Goal: Task Accomplishment & Management: Use online tool/utility

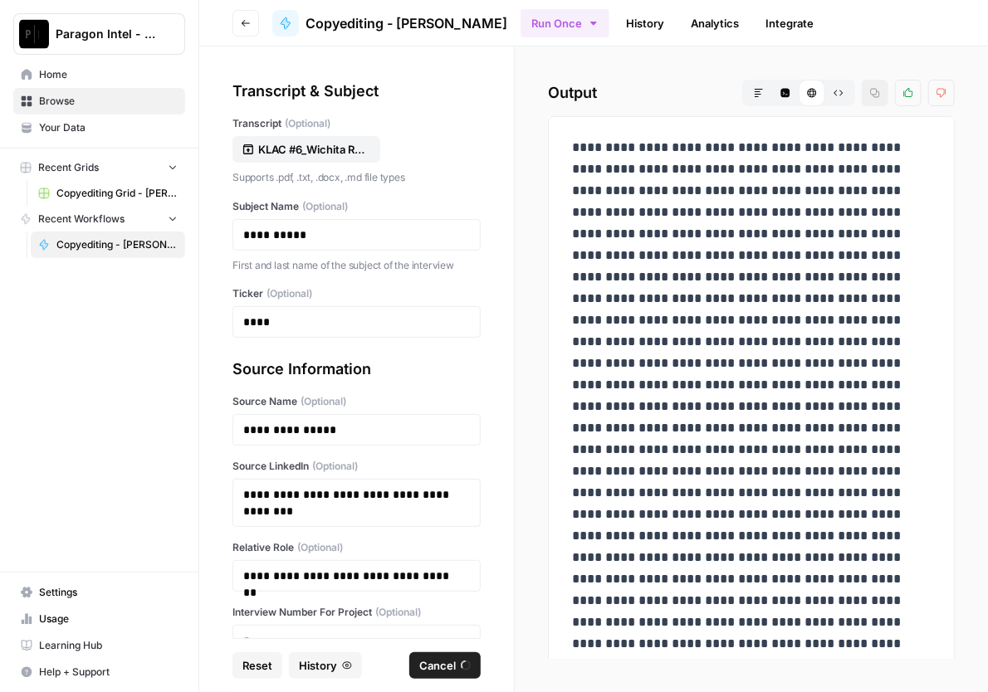
scroll to position [115, 0]
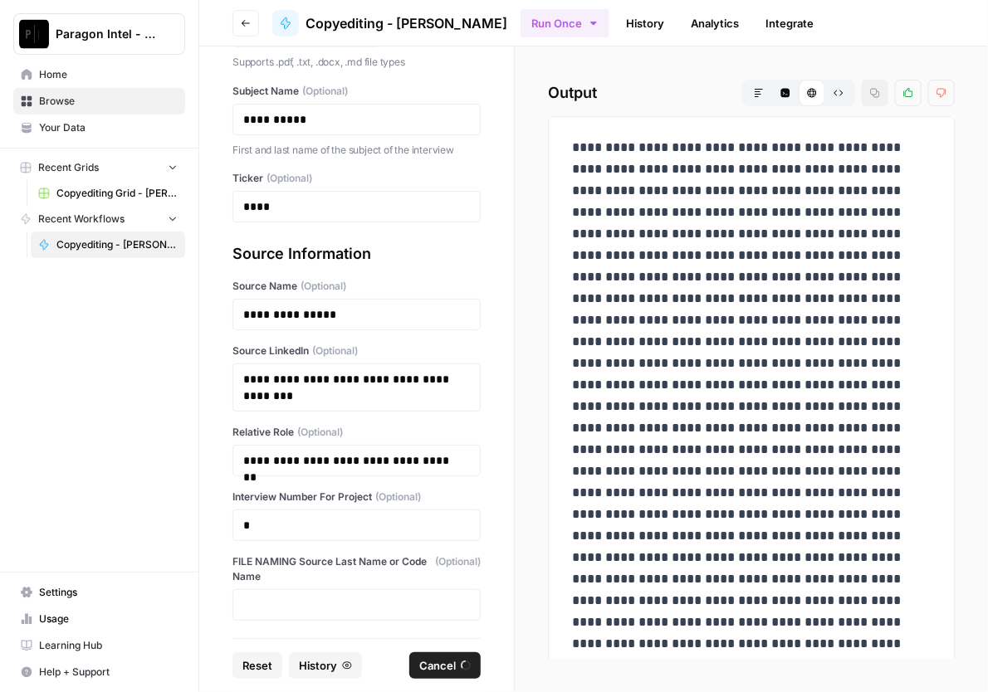
click at [69, 77] on span "Home" at bounding box center [108, 74] width 139 height 15
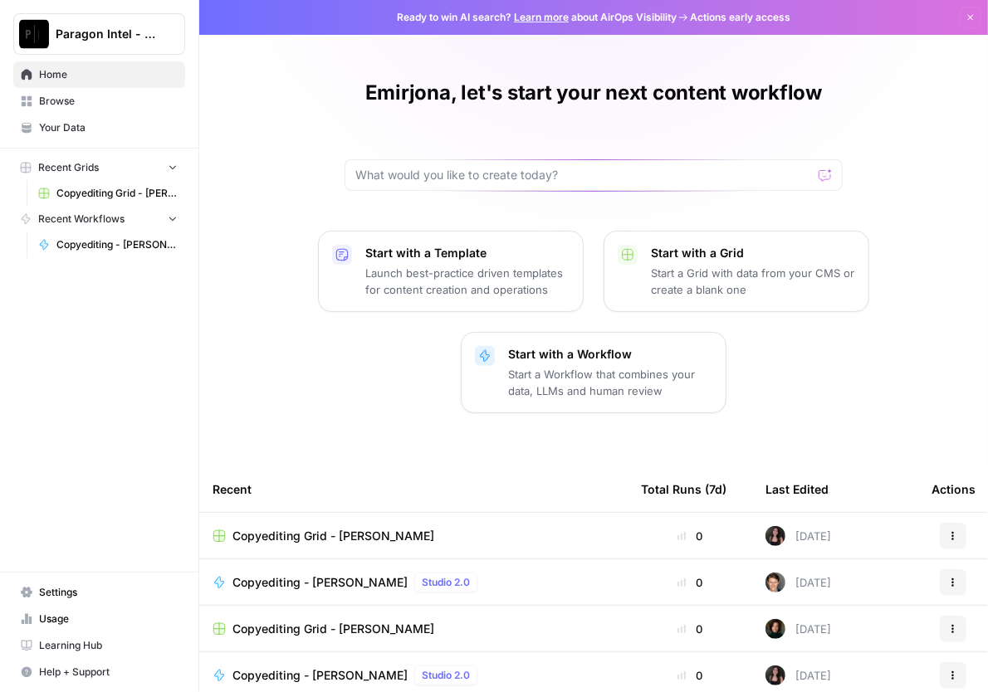
click at [99, 193] on span "Copyediting Grid - [PERSON_NAME]" at bounding box center [116, 193] width 121 height 15
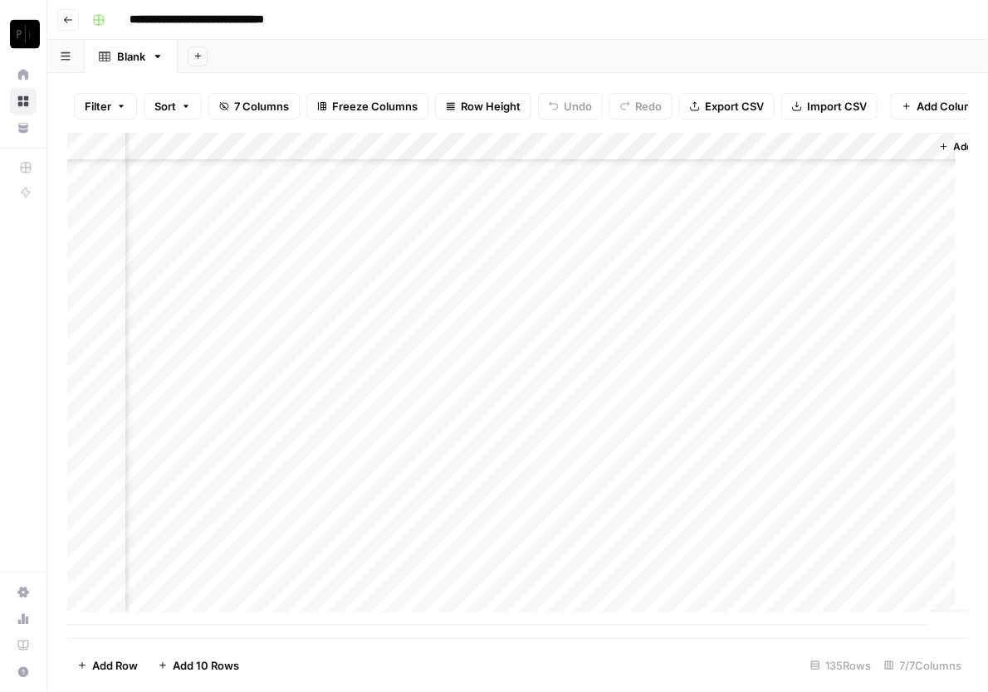
scroll to position [3384, 475]
click at [633, 561] on div "Add Column" at bounding box center [517, 379] width 901 height 493
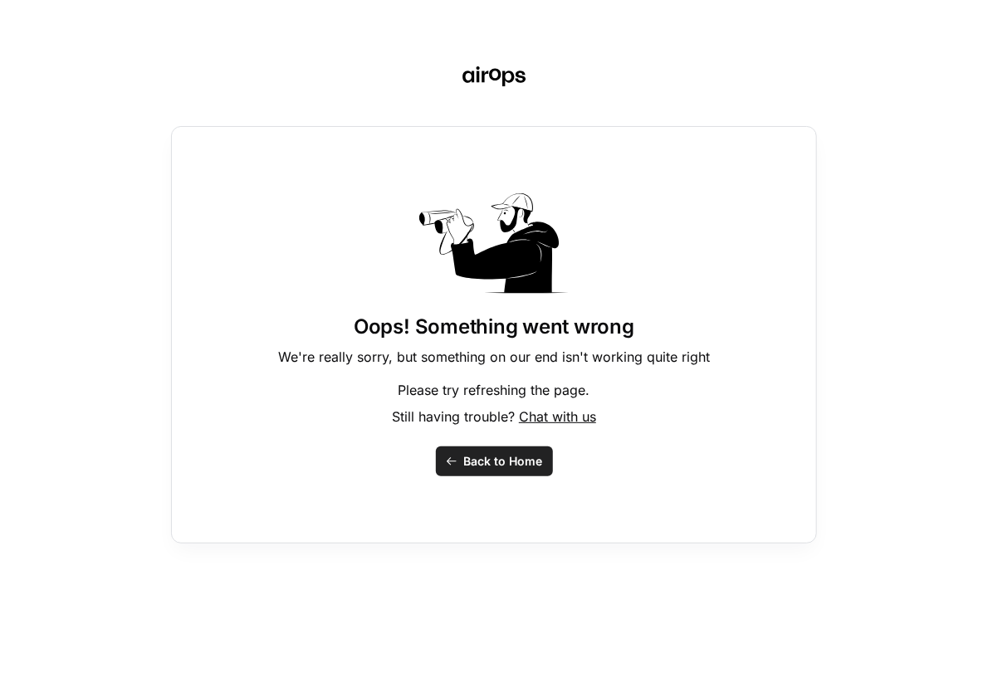
click at [491, 468] on span "Back to Home" at bounding box center [503, 461] width 79 height 17
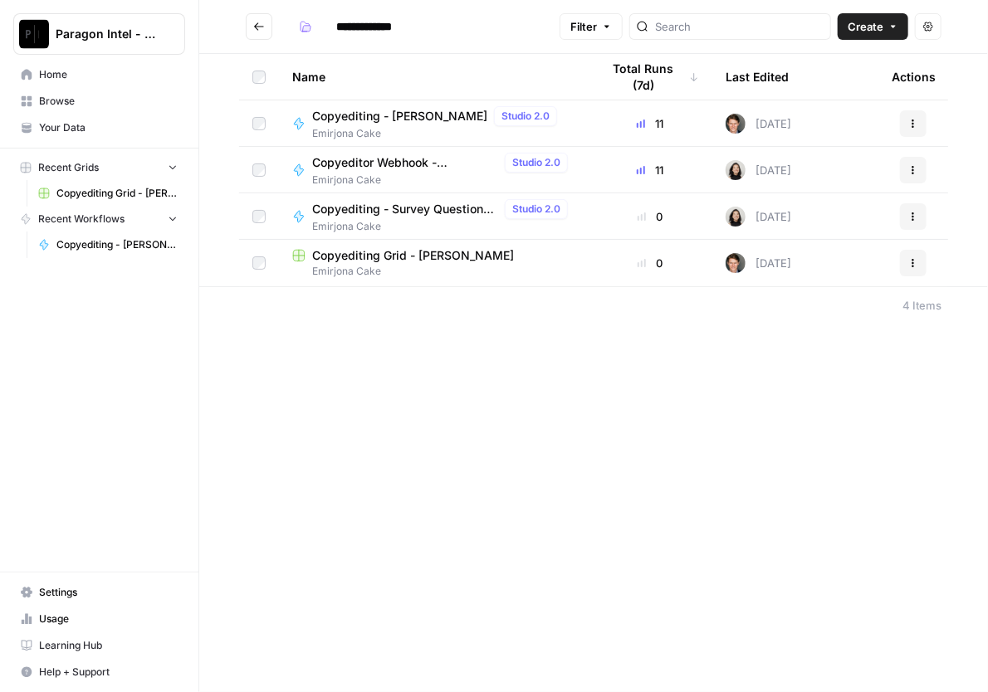
click at [343, 265] on span "Emirjona Cake" at bounding box center [433, 271] width 282 height 15
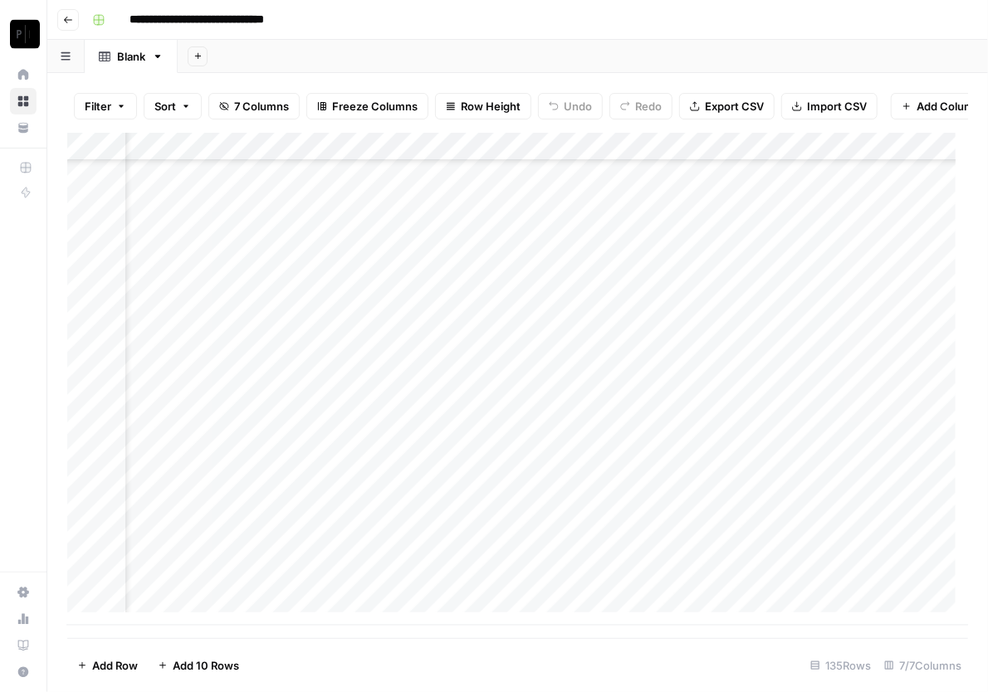
scroll to position [3384, 241]
click at [822, 563] on div "Add Column" at bounding box center [517, 379] width 901 height 493
click at [822, 563] on textarea "**********" at bounding box center [813, 590] width 332 height 90
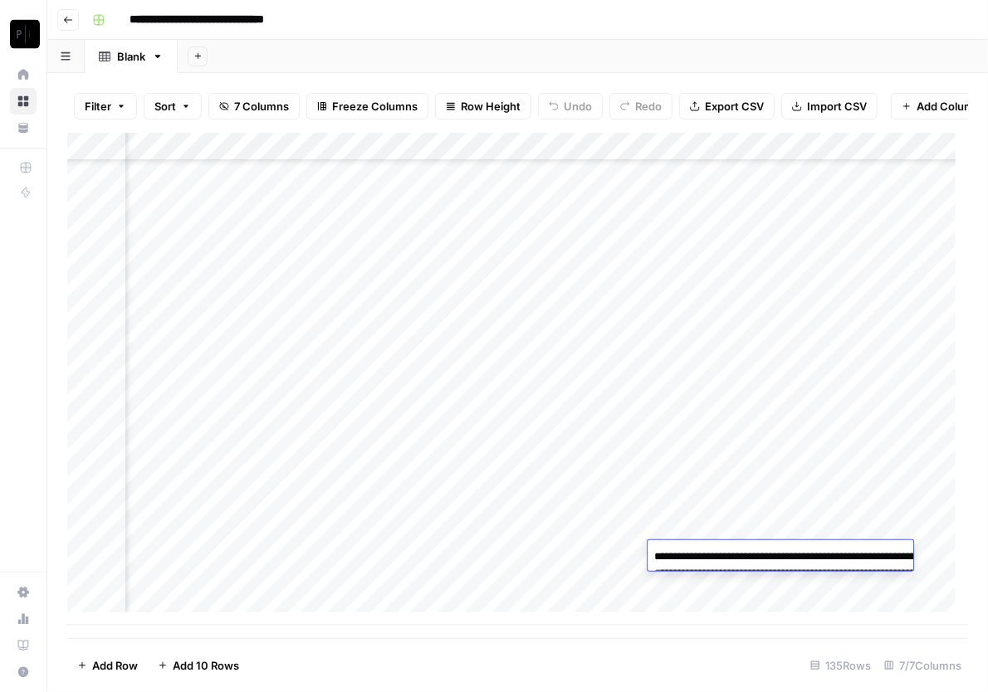
click at [822, 563] on textarea "**********" at bounding box center [813, 590] width 332 height 90
click at [433, 481] on div "Add Column" at bounding box center [517, 379] width 901 height 493
click at [856, 588] on div "Add Column" at bounding box center [517, 379] width 901 height 493
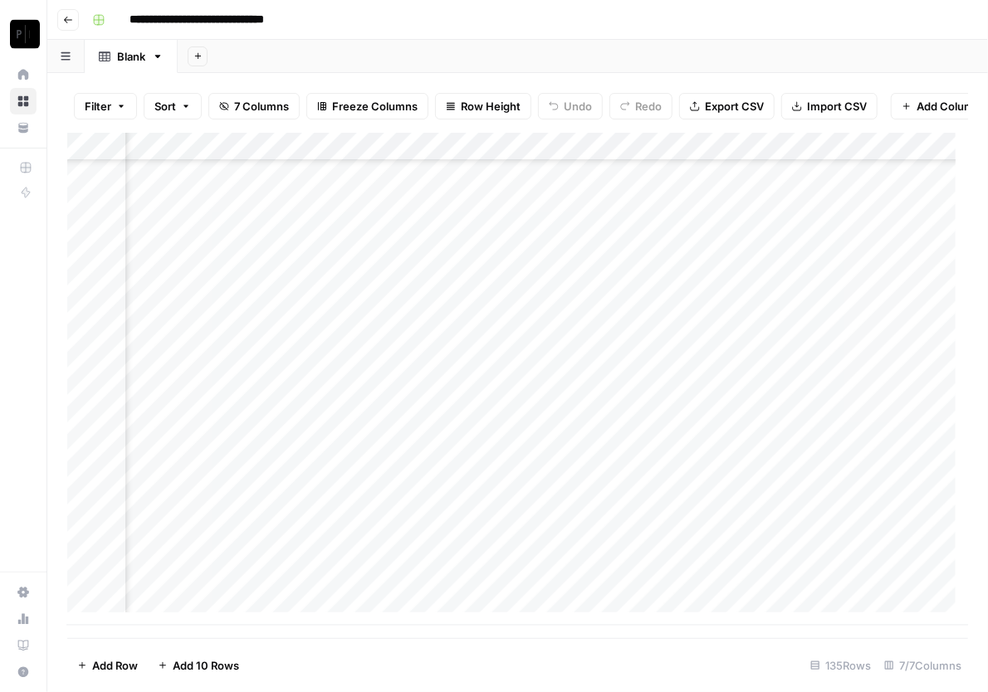
click at [856, 588] on div "Add Column" at bounding box center [517, 379] width 901 height 493
